Goal: Find specific page/section: Find specific page/section

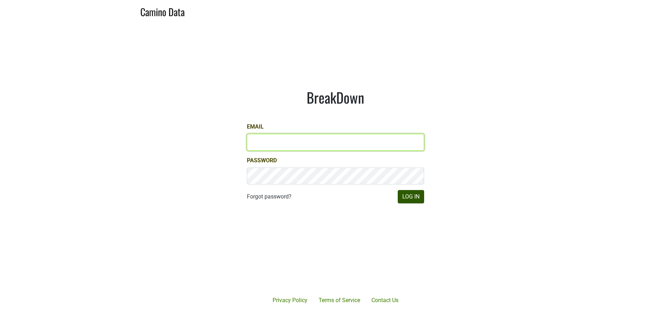
type input "susan@dumol.com"
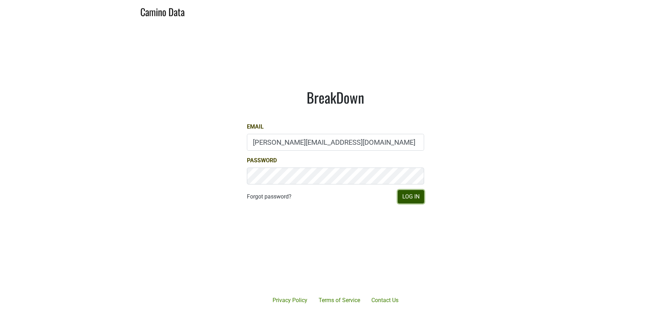
click at [414, 201] on button "Log In" at bounding box center [411, 196] width 26 height 13
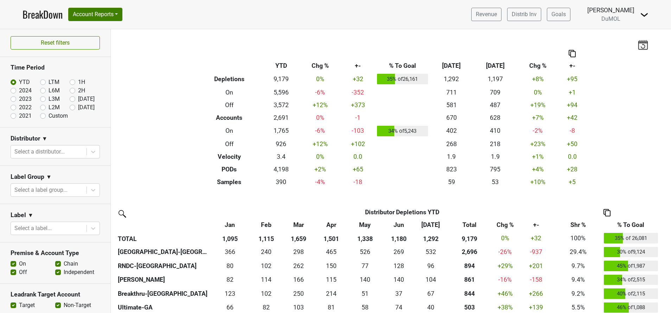
click at [646, 16] on img at bounding box center [644, 15] width 8 height 8
click at [625, 40] on link "Open Leadrank" at bounding box center [620, 39] width 56 height 11
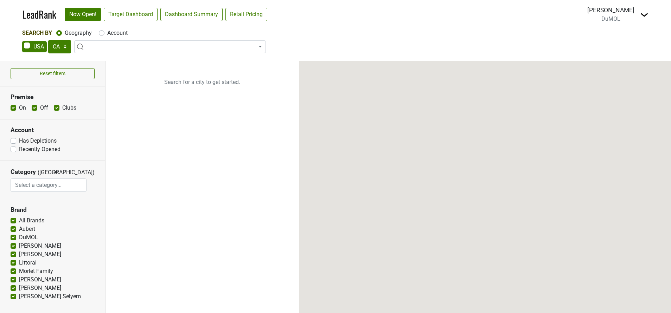
select select "CA"
select select
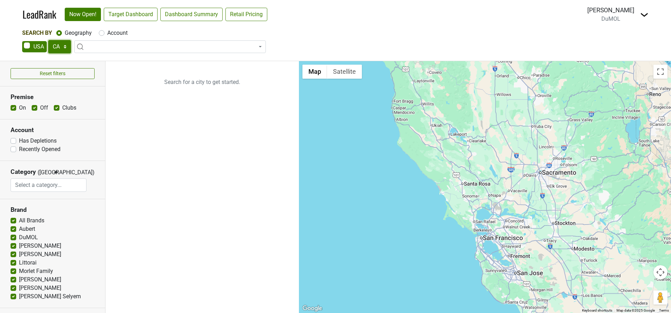
click at [70, 45] on select "AK AL AR AZ CA CO CT DC DE FL GA HI IA ID IL IN KS KY LA MA MD ME MI MN MO MS M…" at bounding box center [59, 46] width 23 height 13
select select "IL"
click at [48, 40] on select "AK AL AR AZ CA CO CT DC DE FL GA HI IA ID IL IN KS KY LA MA MD ME MI MN MO MS M…" at bounding box center [59, 46] width 23 height 13
click at [128, 18] on link "Target Dashboard" at bounding box center [131, 14] width 54 height 13
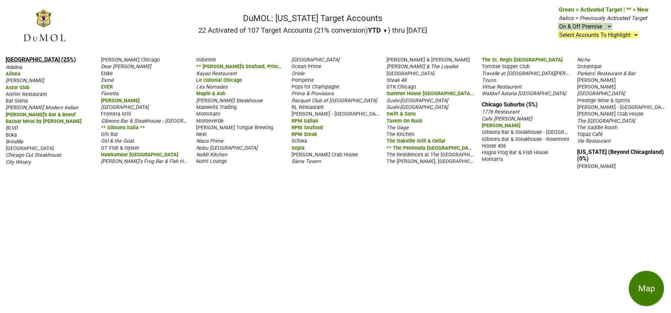
click at [20, 59] on link "[GEOGRAPHIC_DATA] (25%)" at bounding box center [41, 59] width 70 height 7
